Goal: Check status: Check status

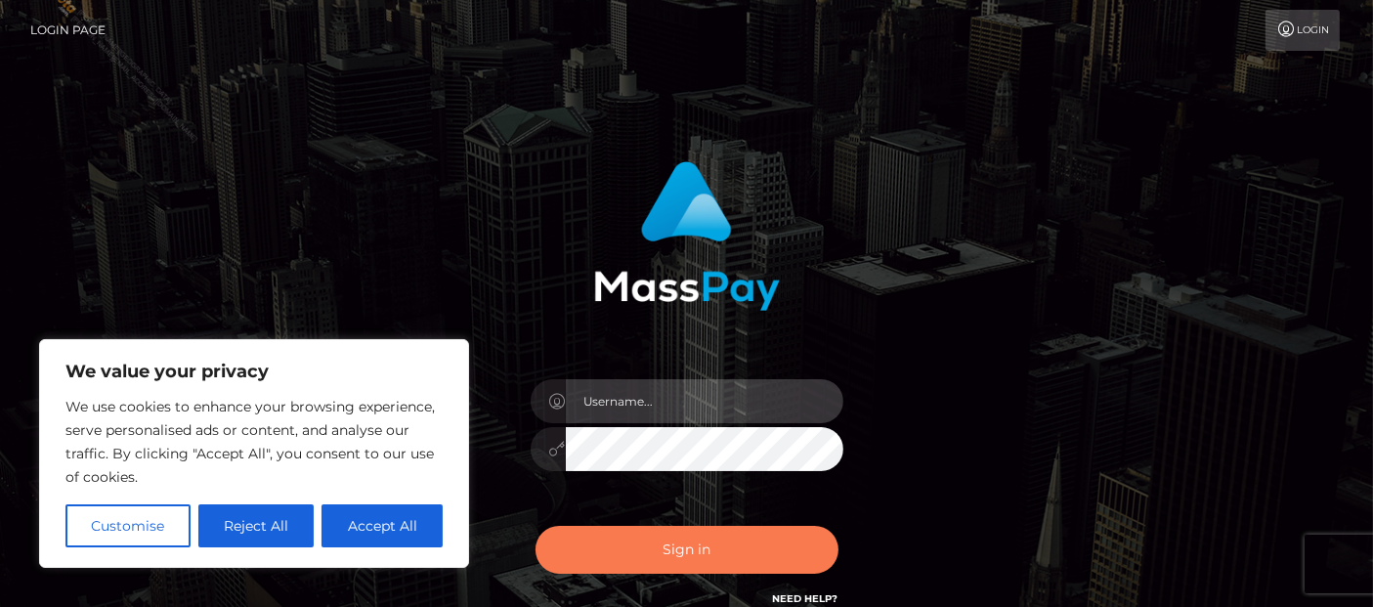
type input "[PERSON_NAME].Ace"
click at [678, 545] on button "Sign in" at bounding box center [687, 550] width 303 height 48
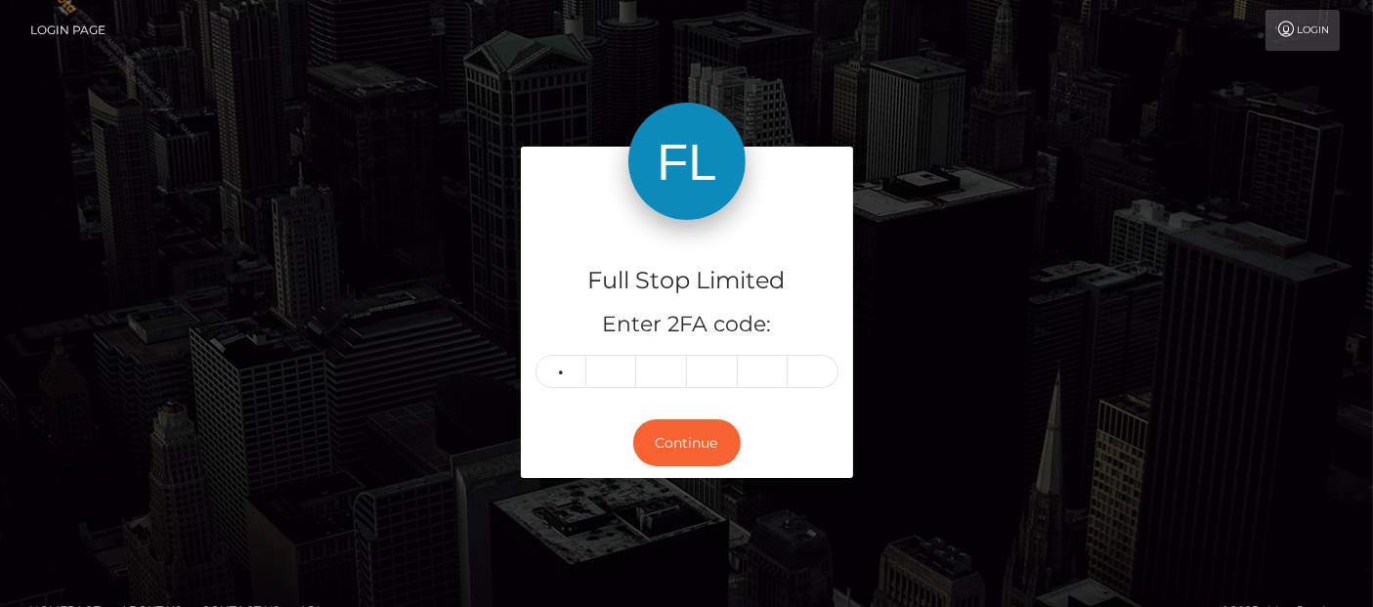
type input "0"
type input "4"
type input "2"
type input "5"
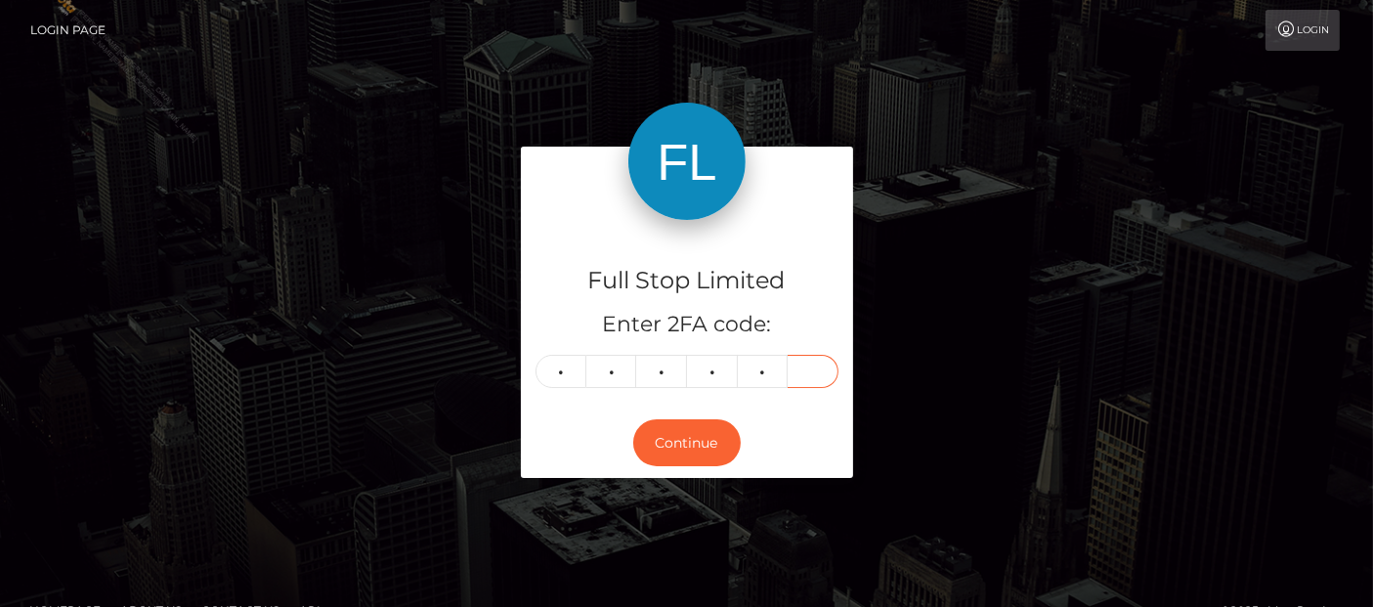
type input "2"
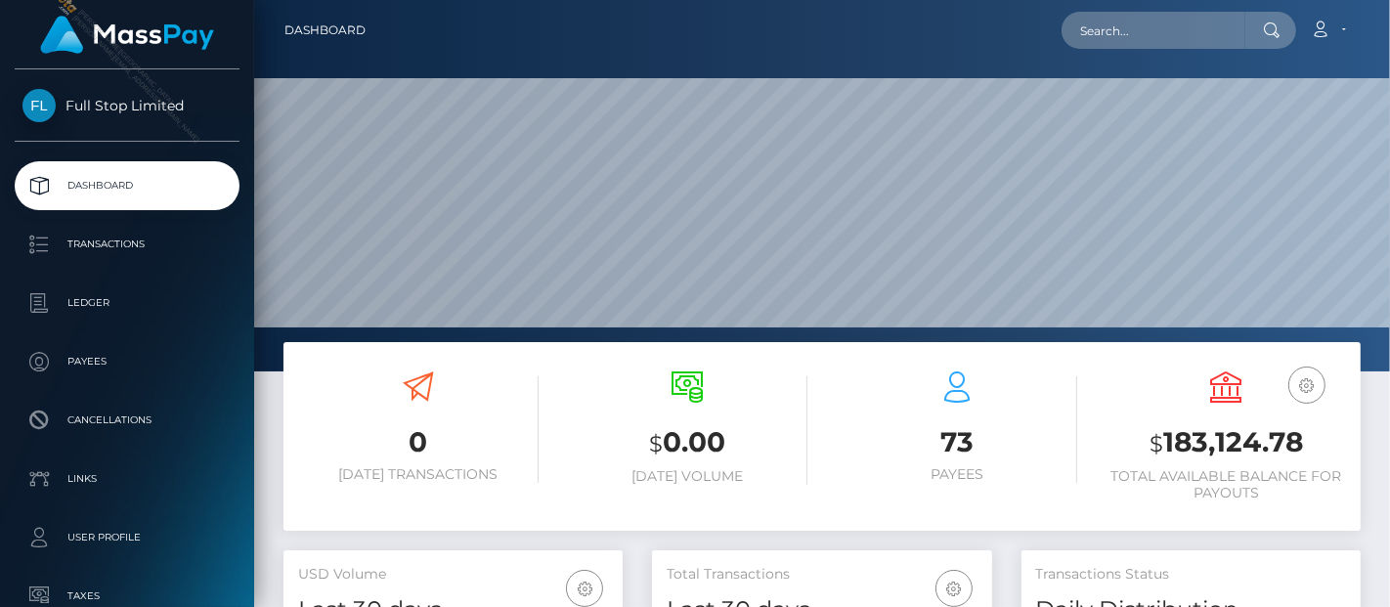
scroll to position [346, 339]
click at [1228, 445] on h3 "$ 183,124.78" at bounding box center [1226, 443] width 240 height 40
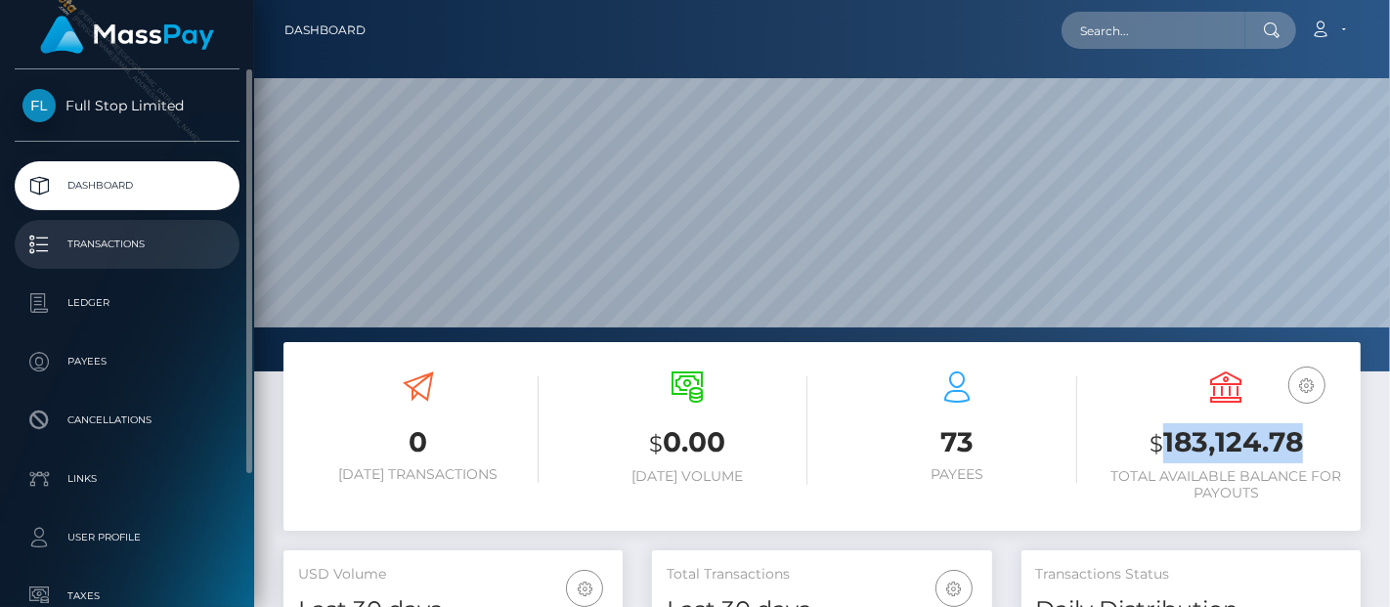
copy h3 "183,124.78"
